Goal: Find specific page/section: Find specific page/section

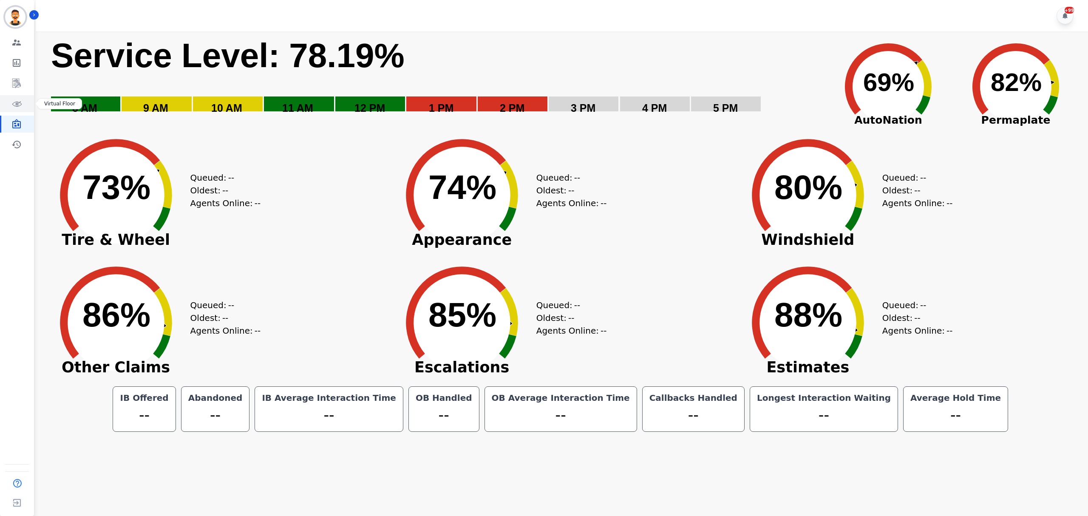
click at [18, 108] on link "Sidebar" at bounding box center [17, 103] width 33 height 17
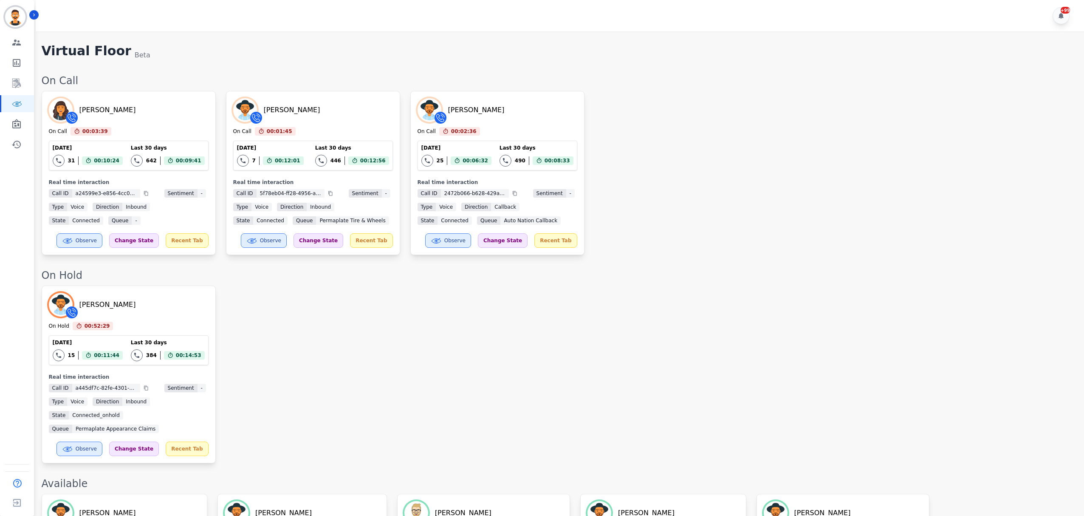
click at [583, 342] on div "[PERSON_NAME] On Hold 00:52:29 Current State: On Hold [DATE] 15 Total interacti…" at bounding box center [559, 375] width 1034 height 178
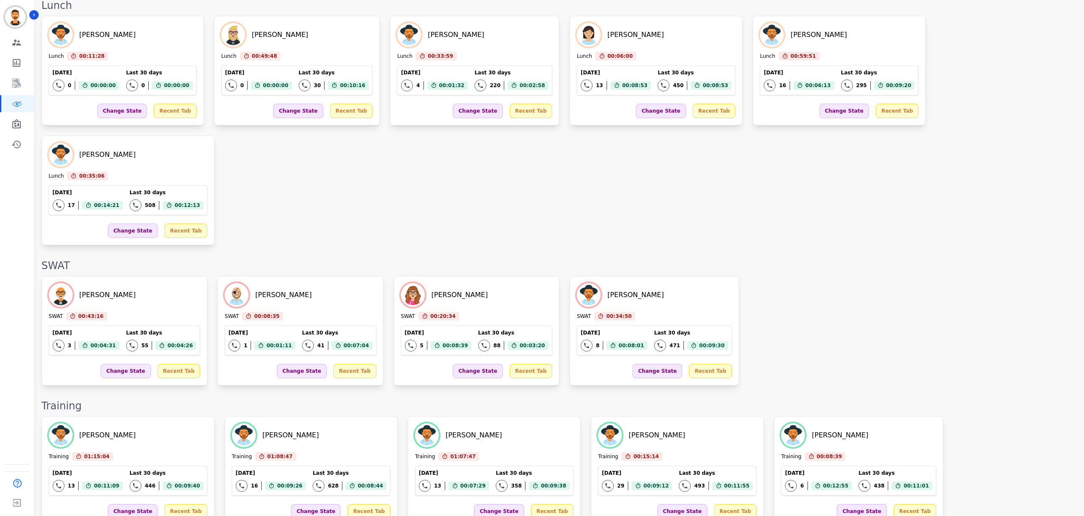
scroll to position [1329, 0]
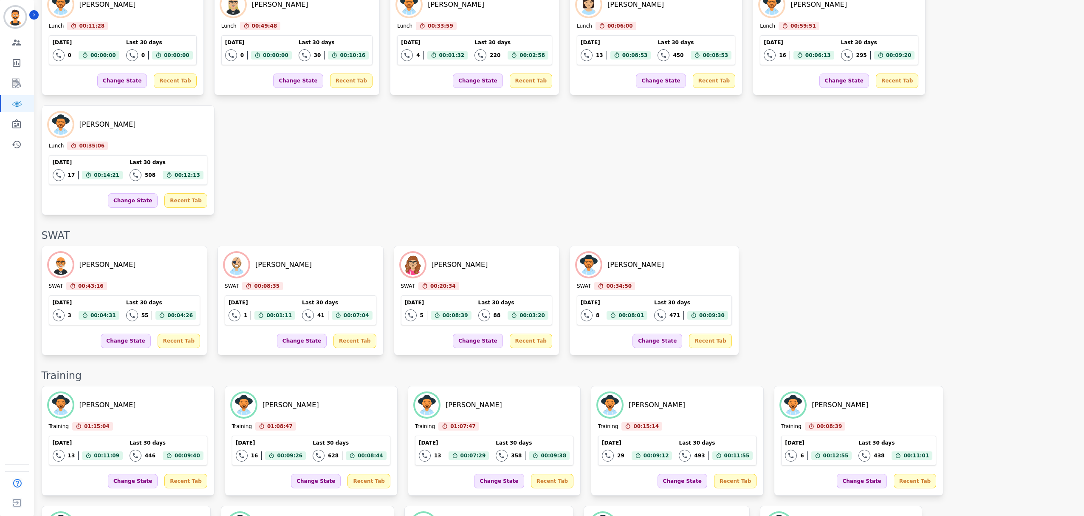
click at [753, 246] on div "[PERSON_NAME] SWAT 00:43:16 Current State: SWAT [DATE] 3 Total interactions cou…" at bounding box center [559, 301] width 1034 height 110
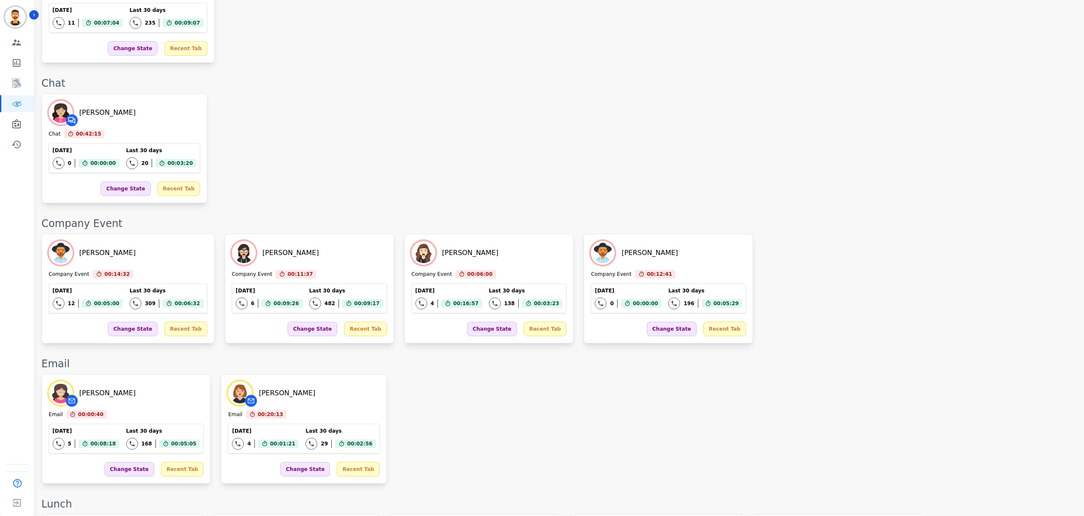
scroll to position [257, 0]
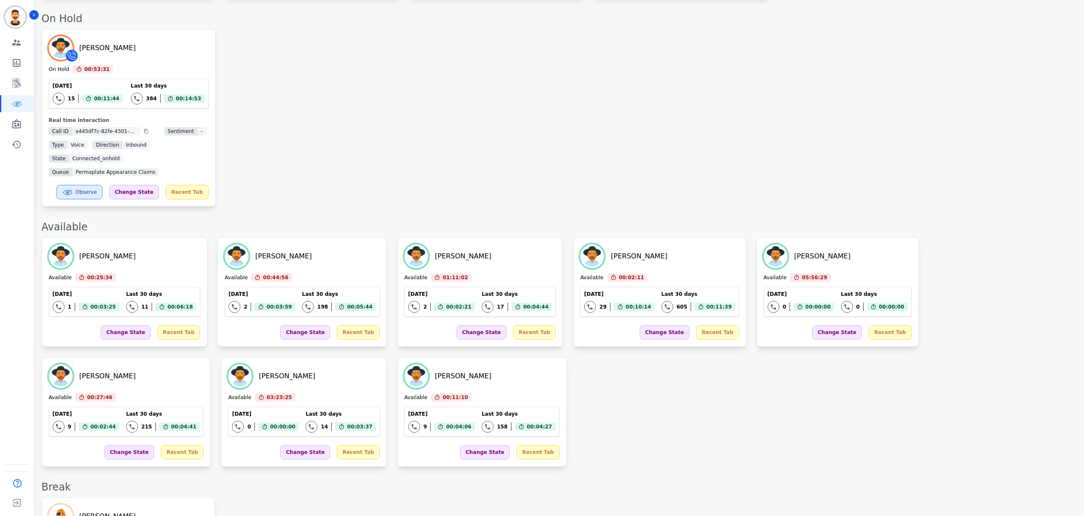
click at [461, 139] on div "[PERSON_NAME] On Hold 00:53:31 Current State: On Hold [DATE] 15 Total interacti…" at bounding box center [559, 118] width 1034 height 178
click at [13, 125] on icon "Sidebar" at bounding box center [16, 123] width 8 height 9
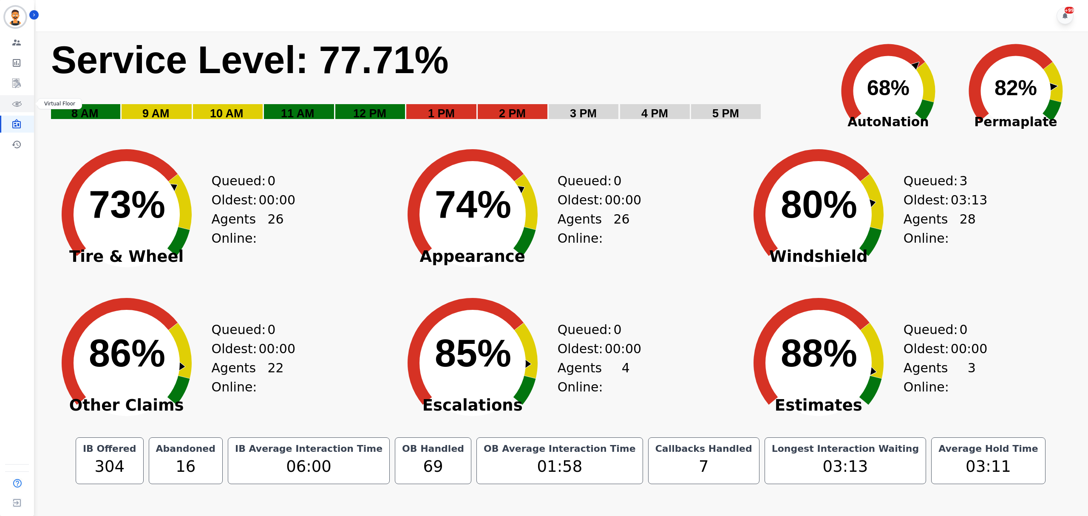
click at [16, 101] on icon "Sidebar" at bounding box center [16, 104] width 10 height 10
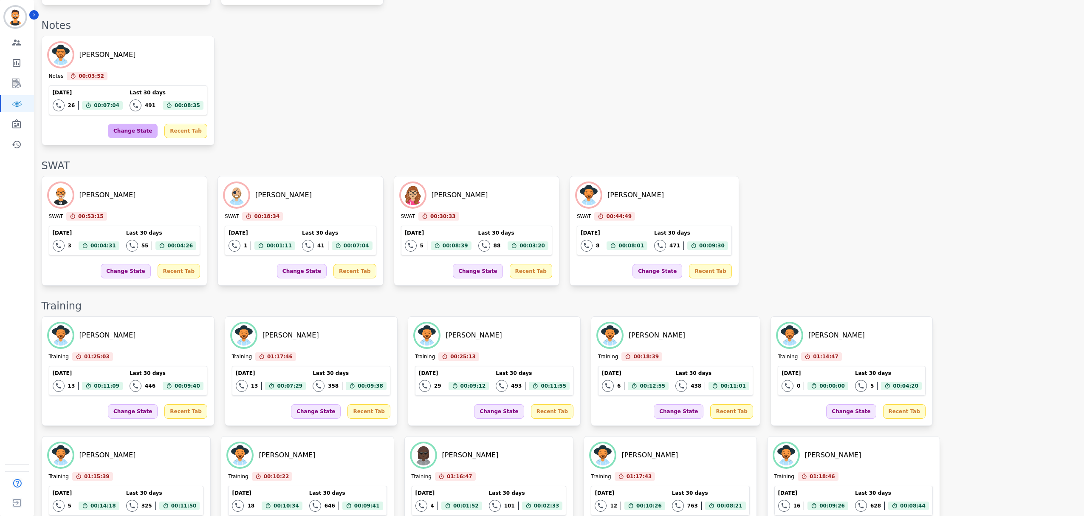
scroll to position [1350, 0]
